Goal: Book appointment/travel/reservation

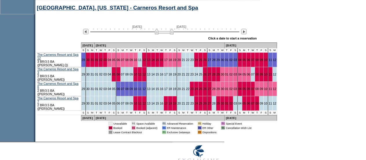
scroll to position [267, 0]
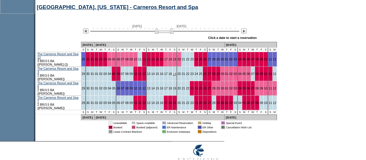
click at [173, 72] on link "19" at bounding box center [174, 73] width 3 height 3
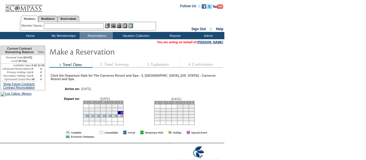
click at [123, 117] on link "26" at bounding box center [121, 115] width 3 height 3
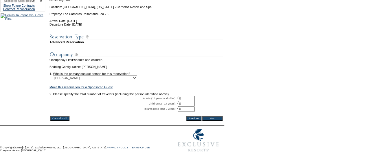
scroll to position [89, 0]
click at [186, 101] on input "0" at bounding box center [186, 98] width 17 height 5
type input "4"
click at [216, 120] on input "Next" at bounding box center [212, 118] width 20 height 5
